Goal: Understand process/instructions: Learn how to perform a task or action

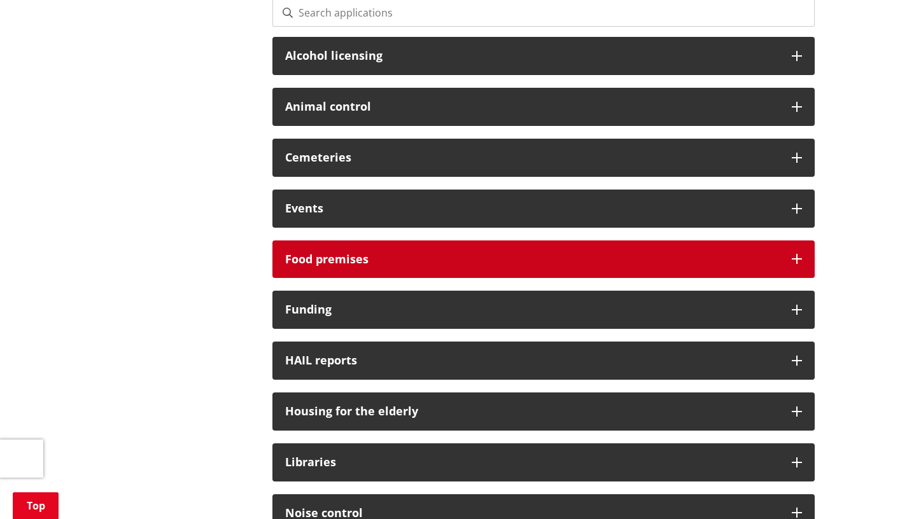
scroll to position [382, 0]
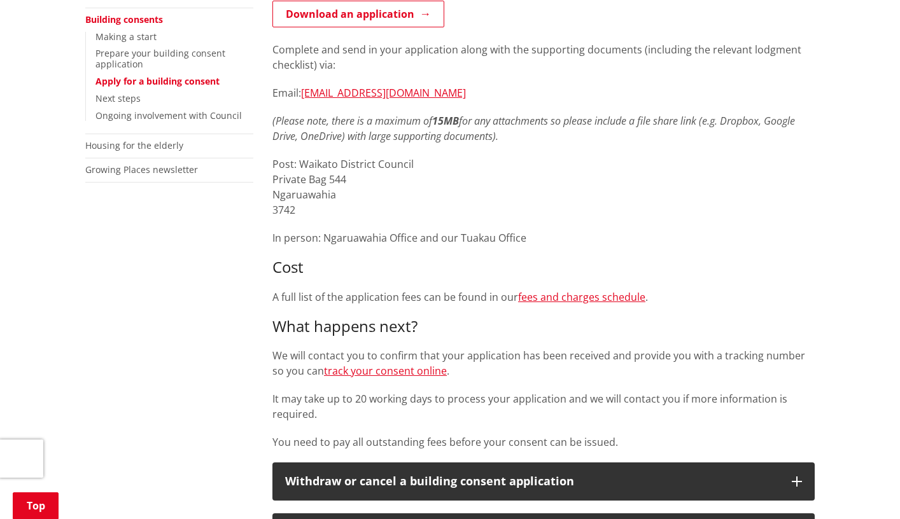
scroll to position [127, 0]
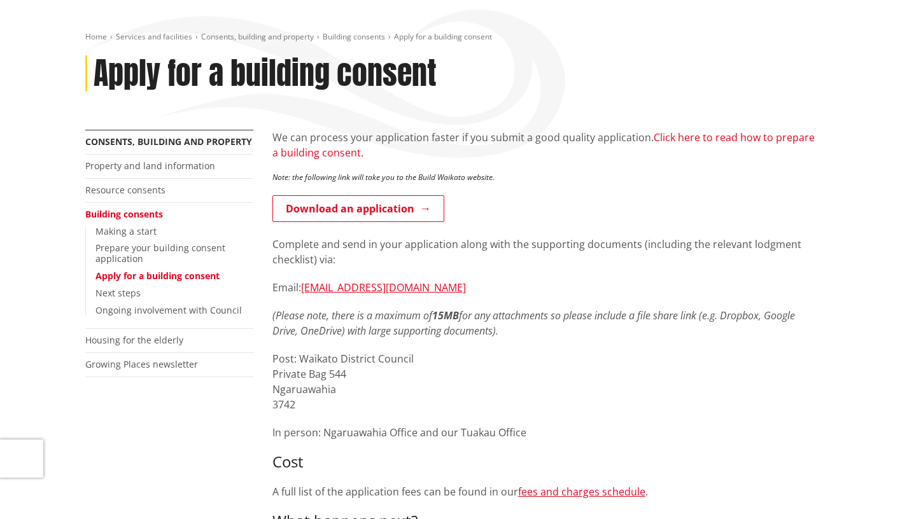
click at [733, 136] on link "Click here to read how to prepare a building consent." at bounding box center [543, 144] width 542 height 29
click at [147, 251] on link "Prepare your building consent application" at bounding box center [160, 253] width 130 height 23
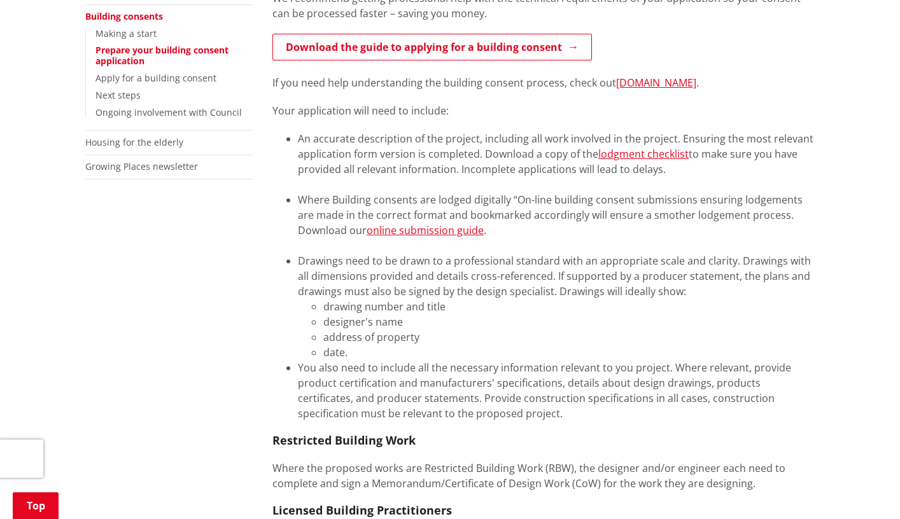
scroll to position [318, 0]
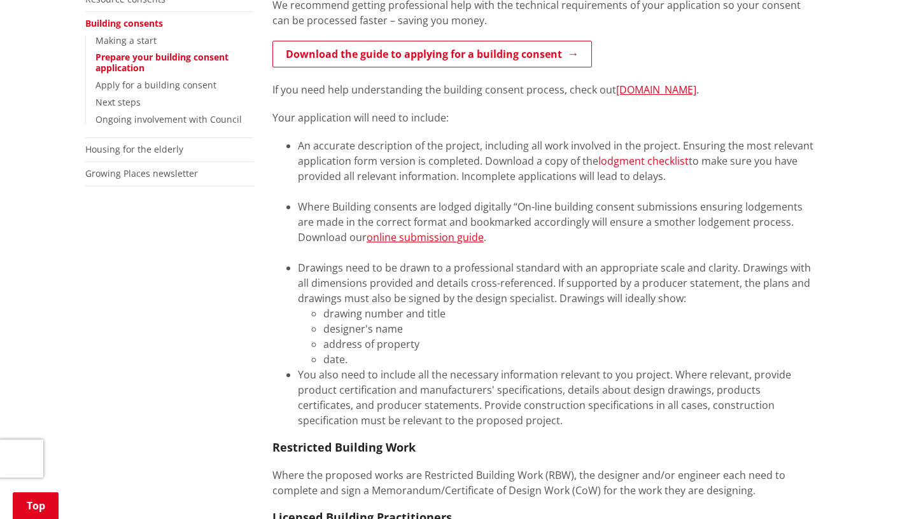
click at [632, 157] on link "lodgment checklist" at bounding box center [643, 161] width 90 height 14
